Goal: Task Accomplishment & Management: Manage account settings

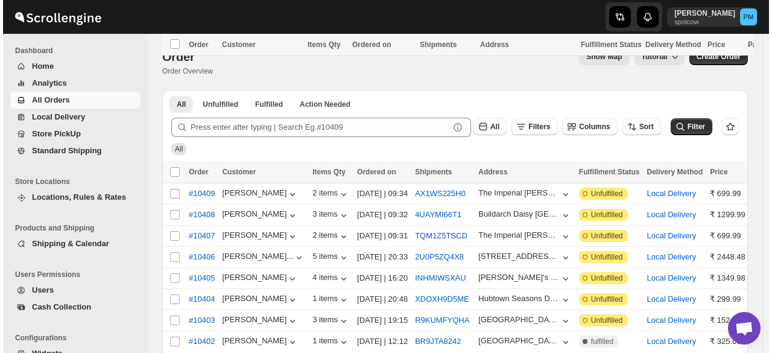
scroll to position [159, 0]
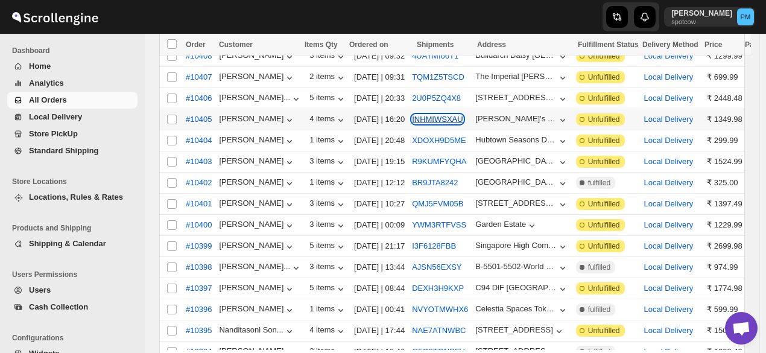
click at [428, 118] on button "INHMIWSXAU" at bounding box center [437, 119] width 51 height 9
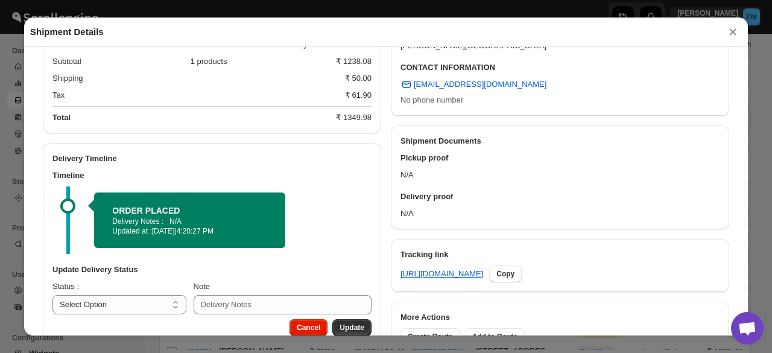
scroll to position [409, 0]
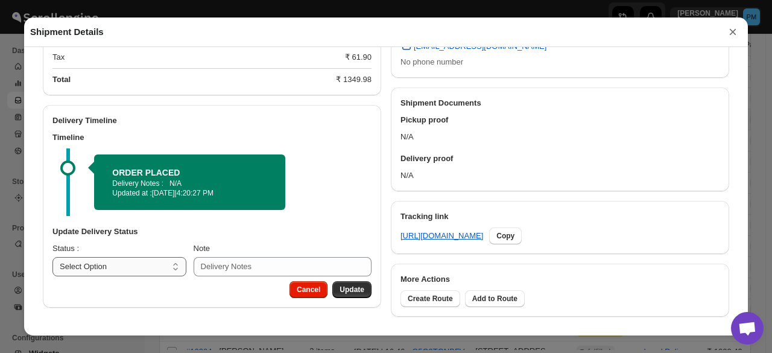
click at [160, 270] on select "Select Option PICKED UP OUT FOR DELIVERY RESCHEDULE DELIVERED CANCELLED" at bounding box center [119, 266] width 134 height 19
select select "PICKED_UP"
click at [52, 257] on select "Select Option PICKED UP OUT FOR DELIVERY RESCHEDULE DELIVERED CANCELLED" at bounding box center [119, 266] width 134 height 19
click at [330, 286] on span "Pick Products" at bounding box center [340, 290] width 48 height 10
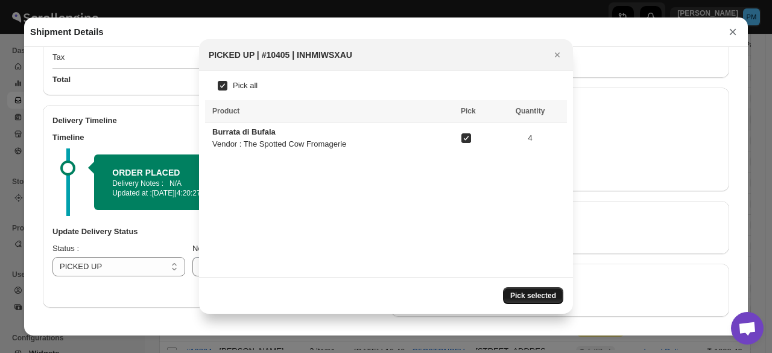
click at [534, 291] on span "Pick selected" at bounding box center [533, 296] width 46 height 10
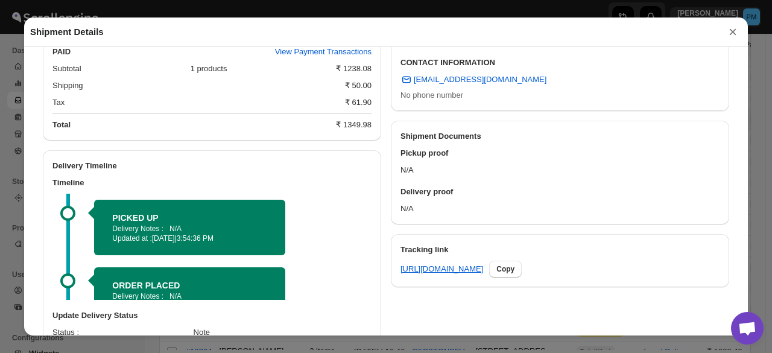
scroll to position [421, 0]
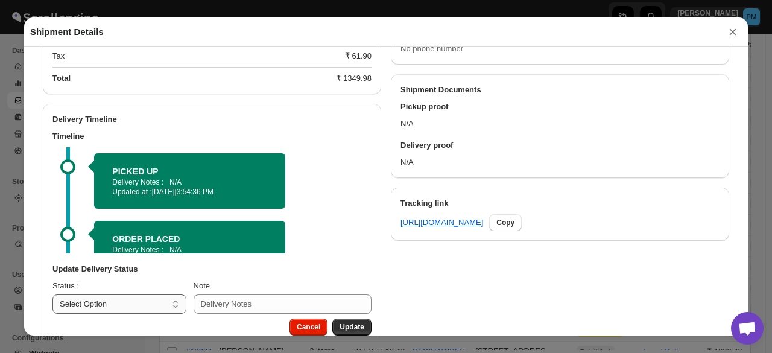
click at [160, 303] on select "Select Option PICKED UP OUT FOR DELIVERY RESCHEDULE DELIVERED CANCELLED" at bounding box center [119, 303] width 134 height 19
select select "OUT_FOR_DELIVERY"
click at [52, 296] on select "Select Option PICKED UP OUT FOR DELIVERY RESCHEDULE DELIVERED CANCELLED" at bounding box center [119, 303] width 134 height 19
click at [353, 326] on span "Update" at bounding box center [351, 327] width 25 height 10
select select
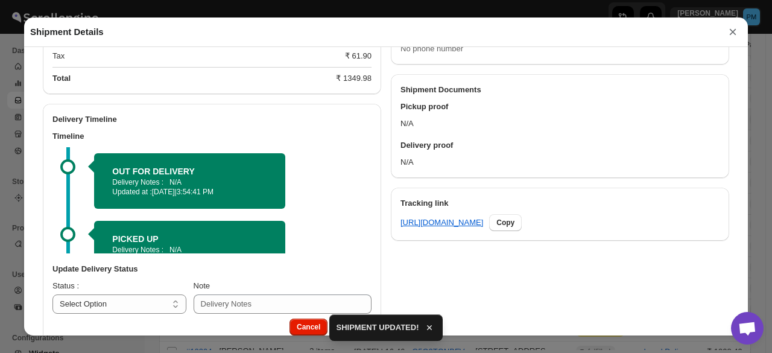
click at [730, 36] on button "×" at bounding box center [733, 32] width 18 height 17
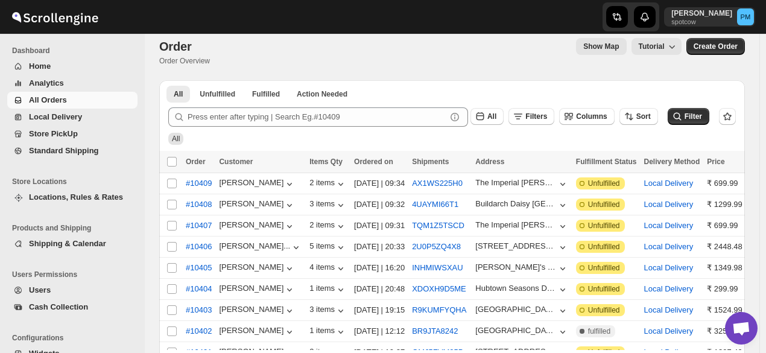
scroll to position [0, 0]
